Goal: Task Accomplishment & Management: Manage account settings

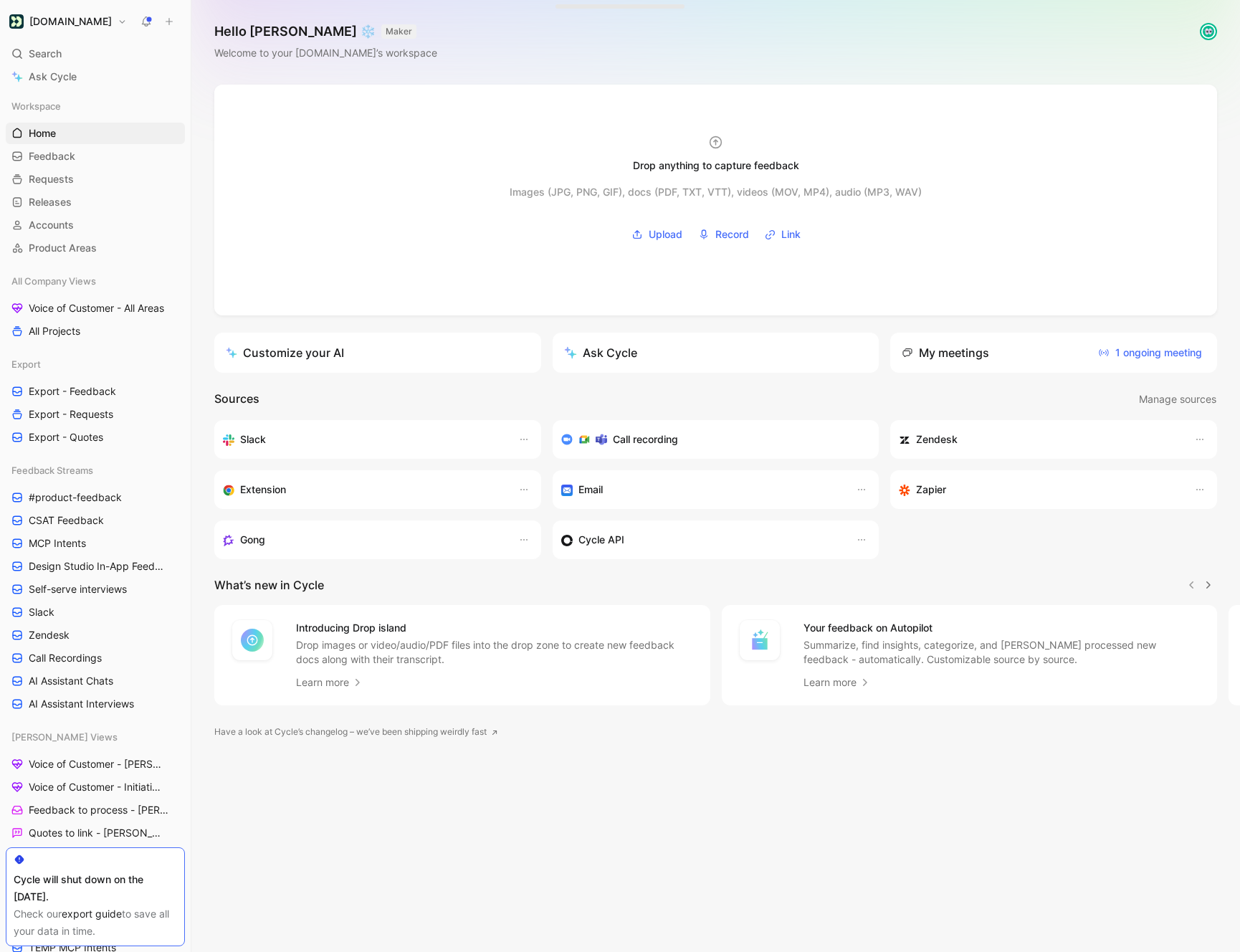
click at [74, 27] on h1 "[DOMAIN_NAME]" at bounding box center [70, 21] width 83 height 13
click at [73, 148] on div "Workspace settings G then S" at bounding box center [97, 148] width 177 height 23
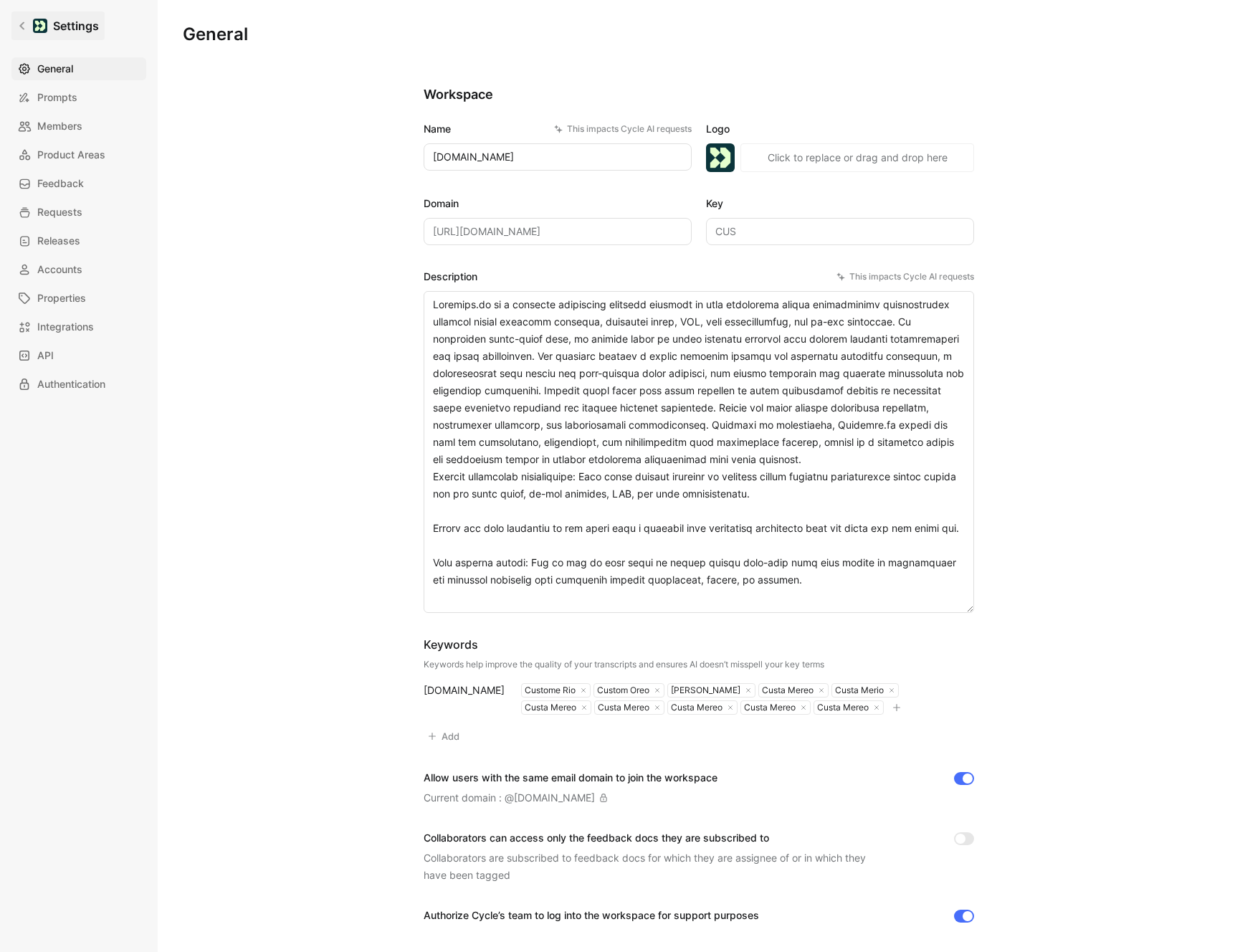
click at [25, 25] on icon at bounding box center [22, 26] width 10 height 10
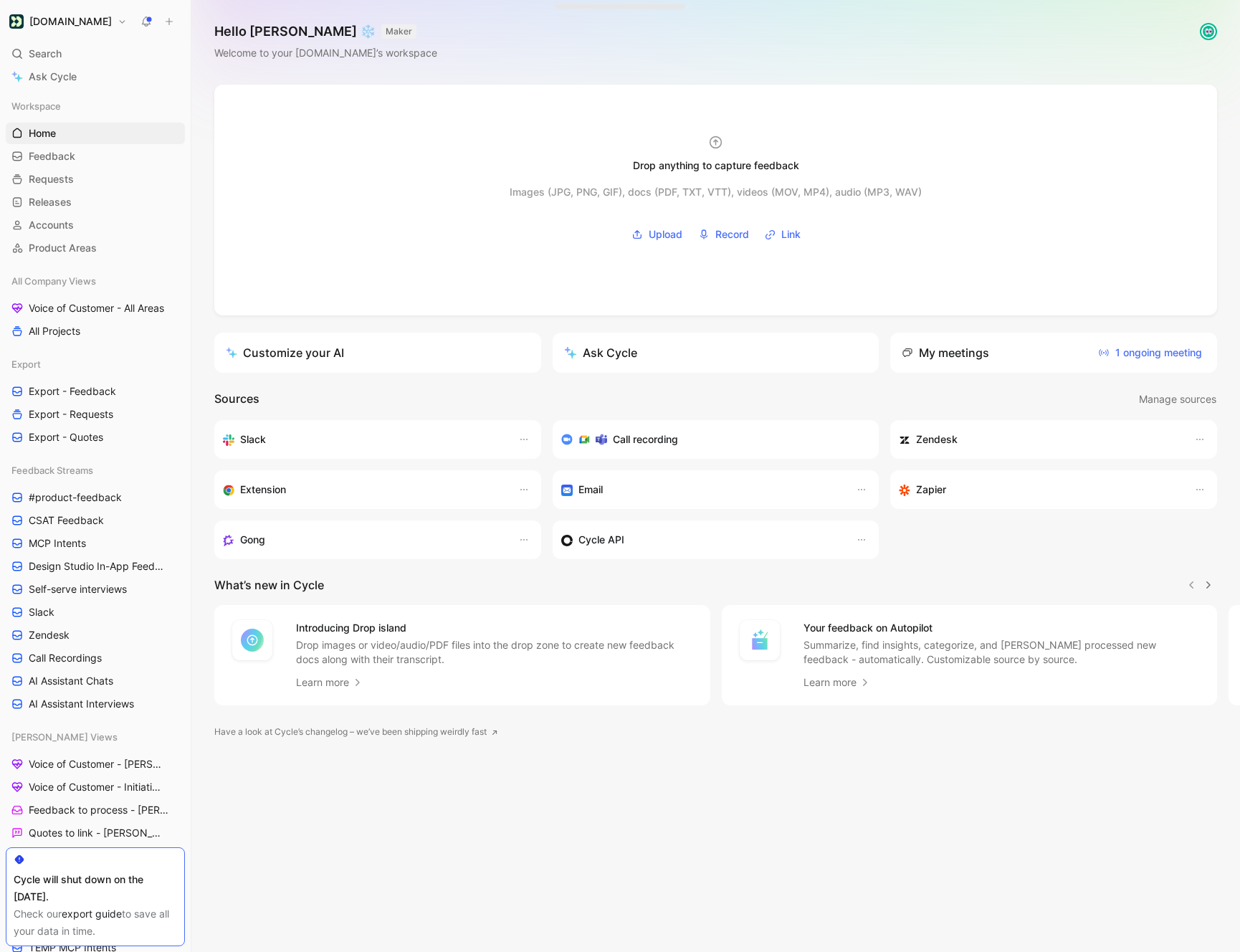
click at [61, 32] on div "[DOMAIN_NAME] Search ⌘ K Ask Cycle Workspace Home G then H Feedback G then F Re…" at bounding box center [96, 476] width 191 height 952
click at [61, 27] on button "[DOMAIN_NAME]" at bounding box center [68, 21] width 125 height 20
click at [54, 90] on div "Account settings" at bounding box center [97, 92] width 177 height 23
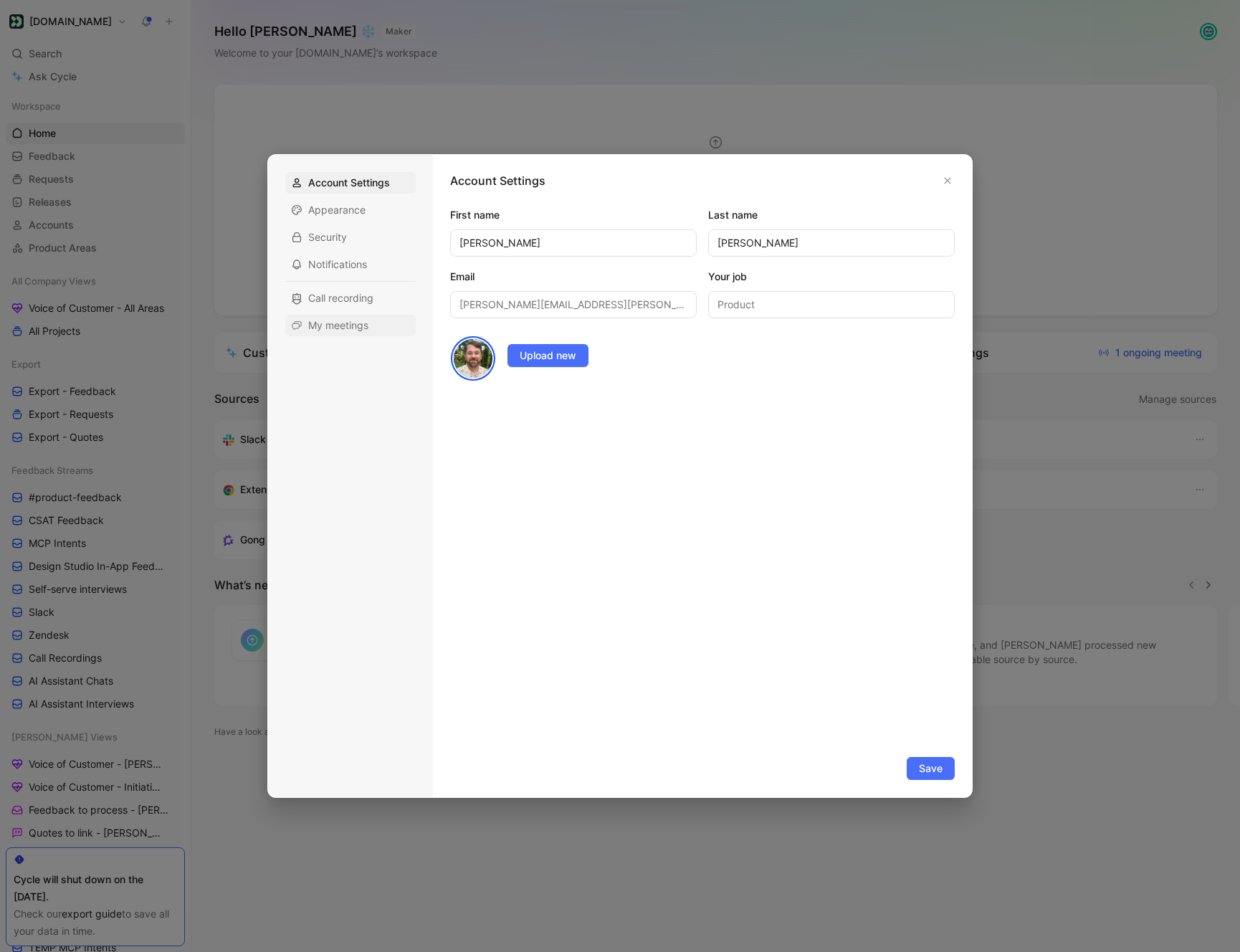
click at [326, 324] on span "My meetings" at bounding box center [338, 325] width 61 height 15
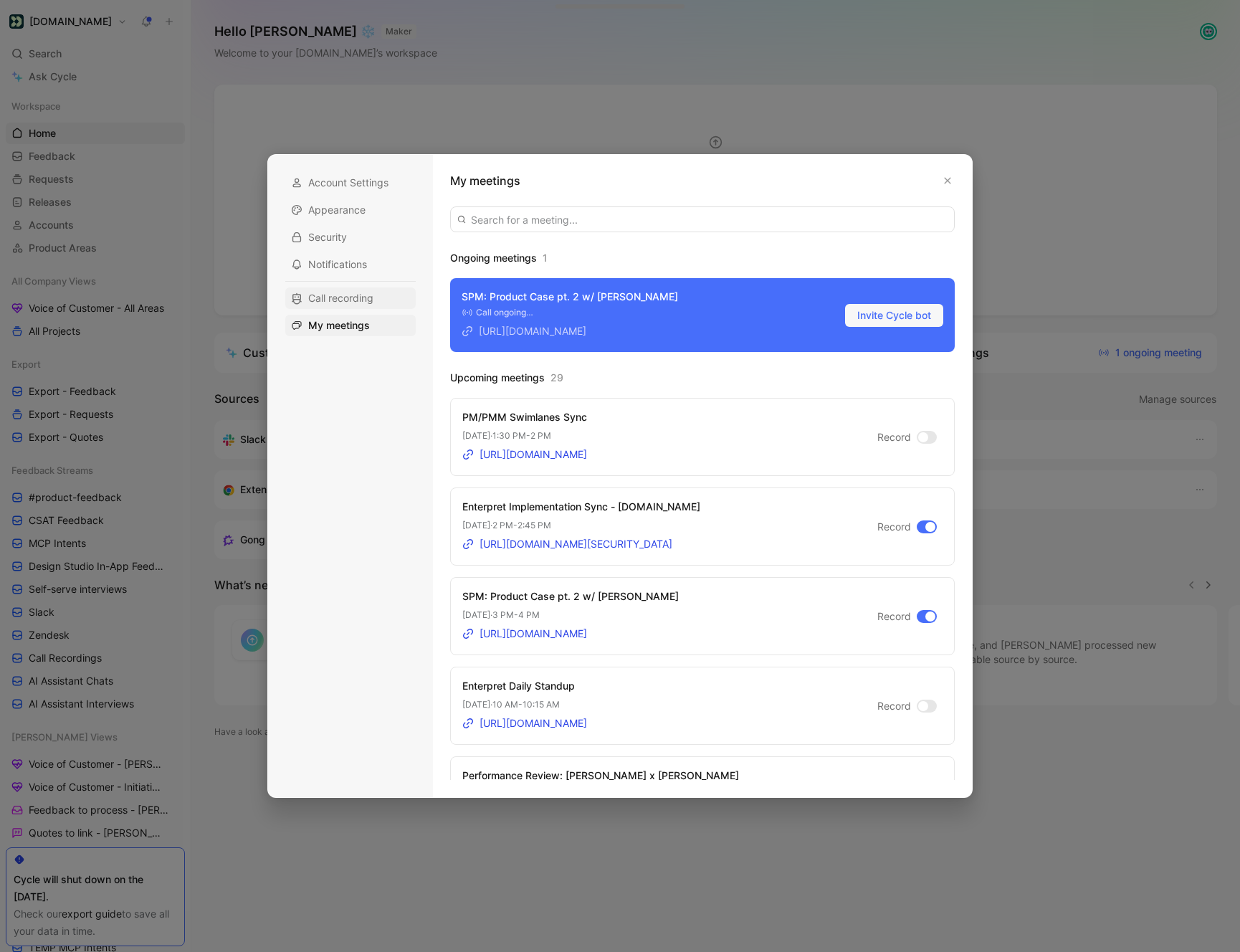
click at [349, 303] on span "Call recording" at bounding box center [340, 298] width 65 height 15
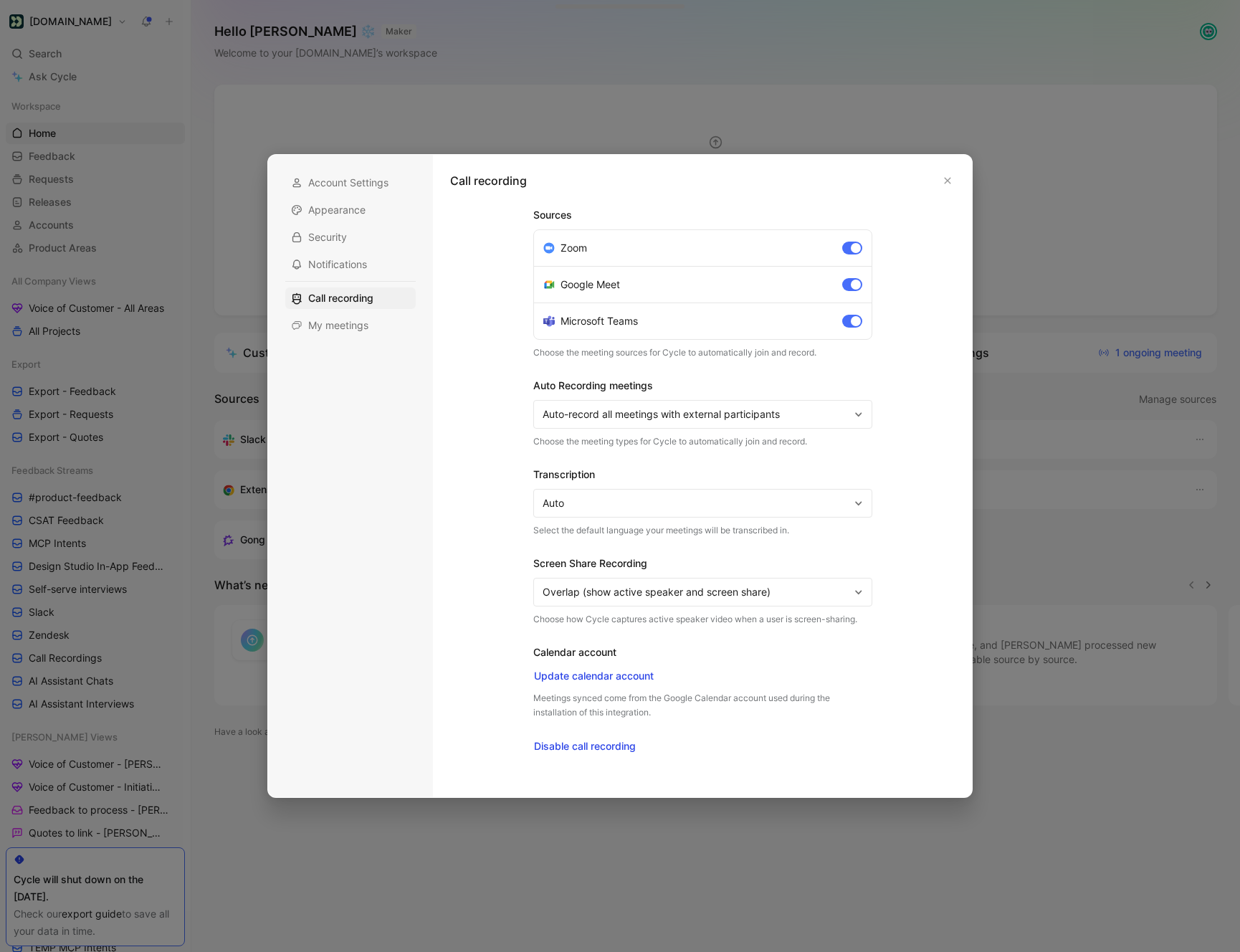
click at [688, 416] on span "Auto-record all meetings with external participants" at bounding box center [696, 415] width 307 height 17
click at [345, 323] on span "My meetings" at bounding box center [338, 325] width 61 height 15
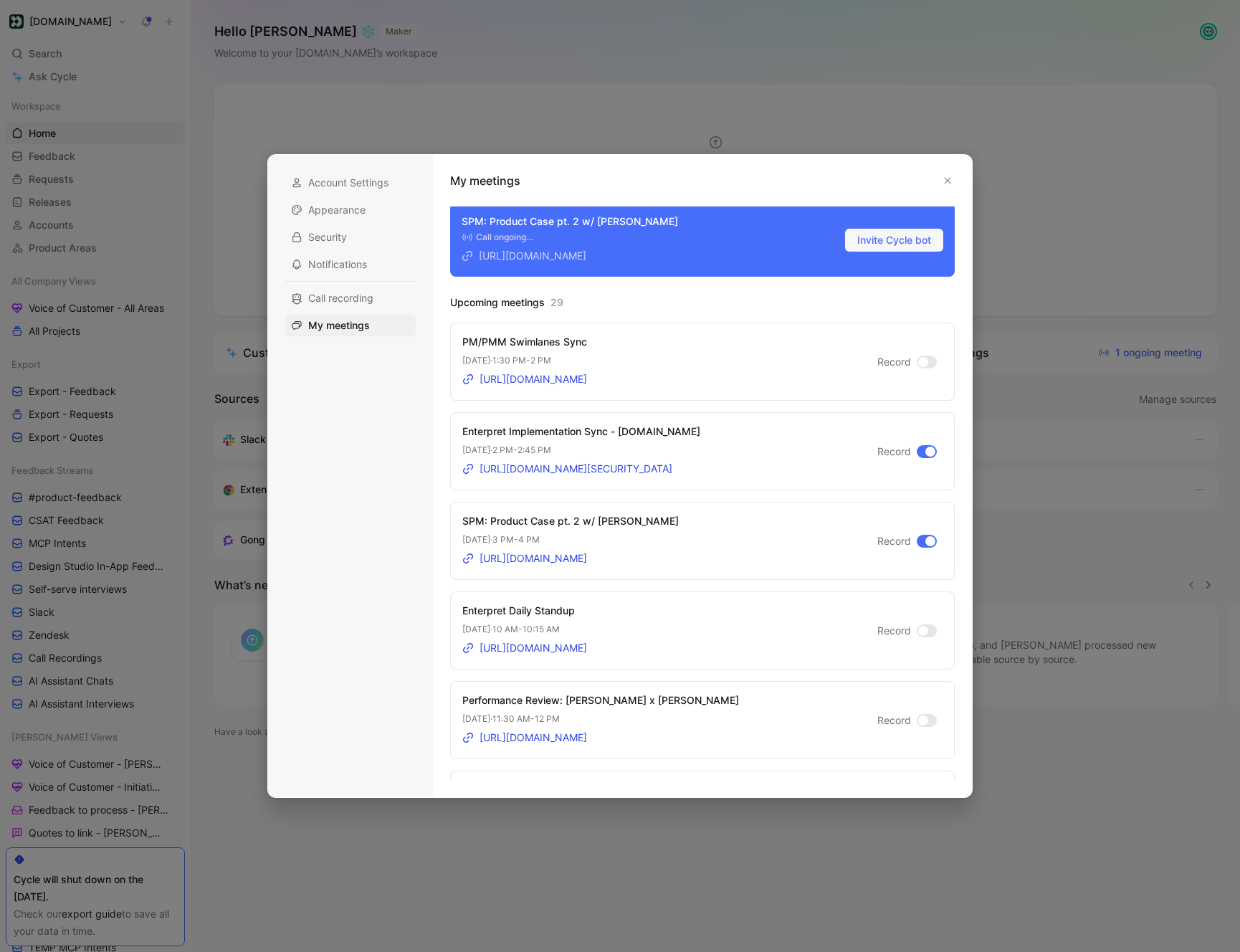
scroll to position [77, 0]
click at [928, 541] on div at bounding box center [930, 540] width 10 height 10
click at [0, 0] on input "Record" at bounding box center [0, 0] width 0 height 0
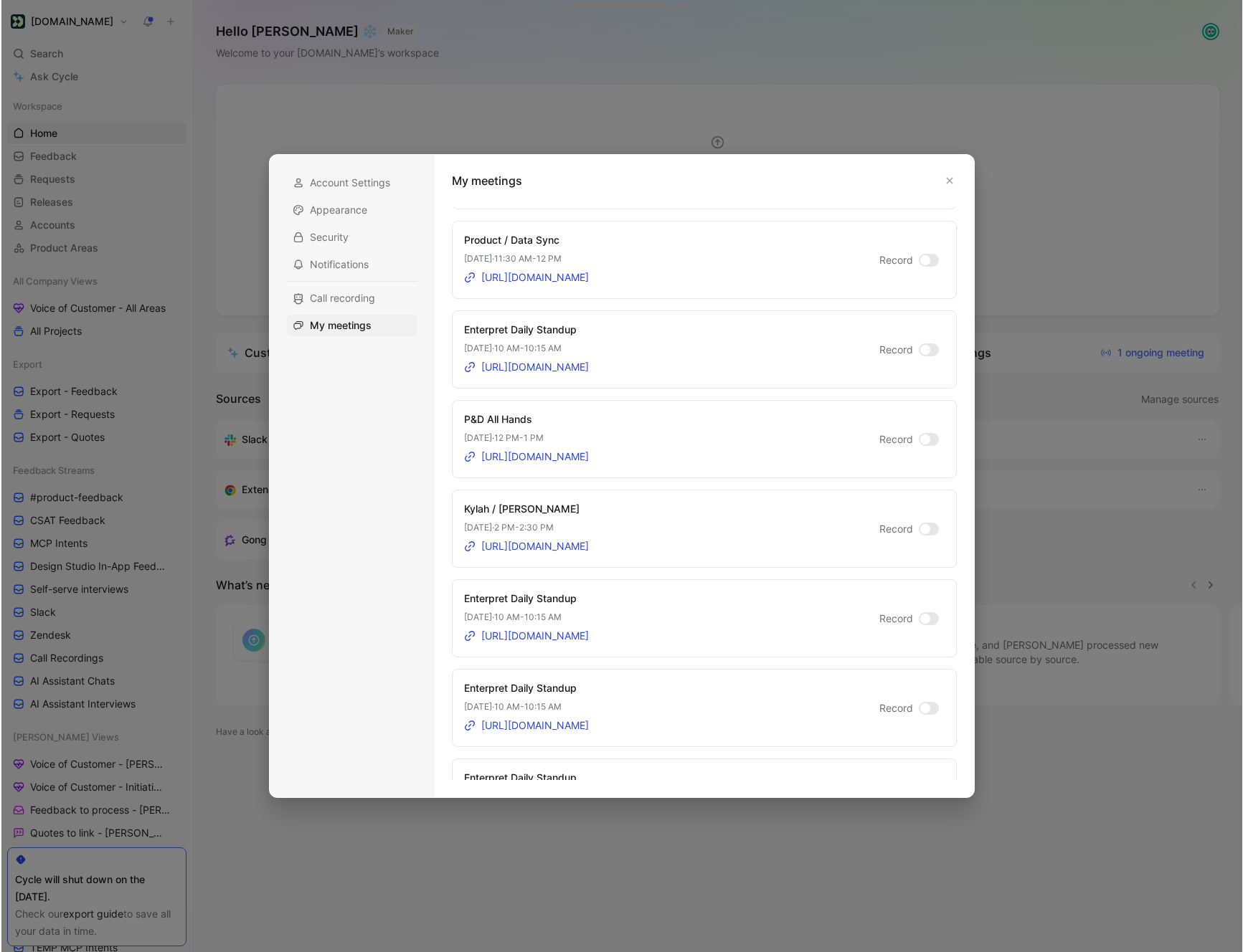
scroll to position [718, 0]
click at [947, 180] on icon "button" at bounding box center [950, 181] width 9 height 9
